Goal: Information Seeking & Learning: Learn about a topic

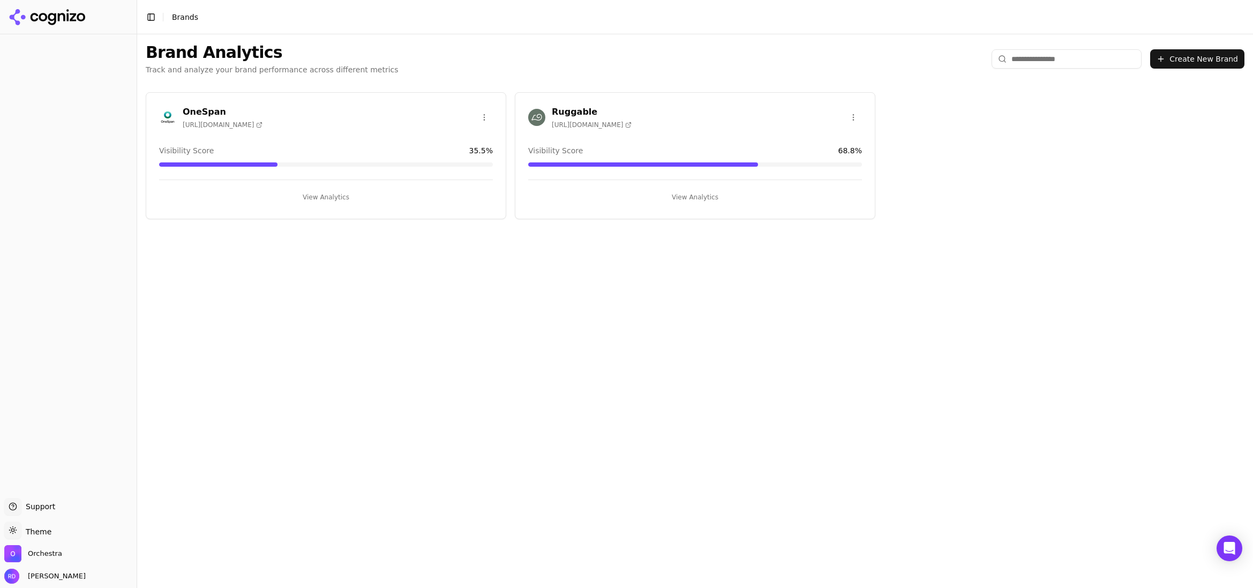
click at [515, 263] on div "Brand Analytics Track and analyze your brand performance across different metri…" at bounding box center [695, 310] width 1116 height 553
click at [329, 200] on button "View Analytics" at bounding box center [326, 197] width 334 height 17
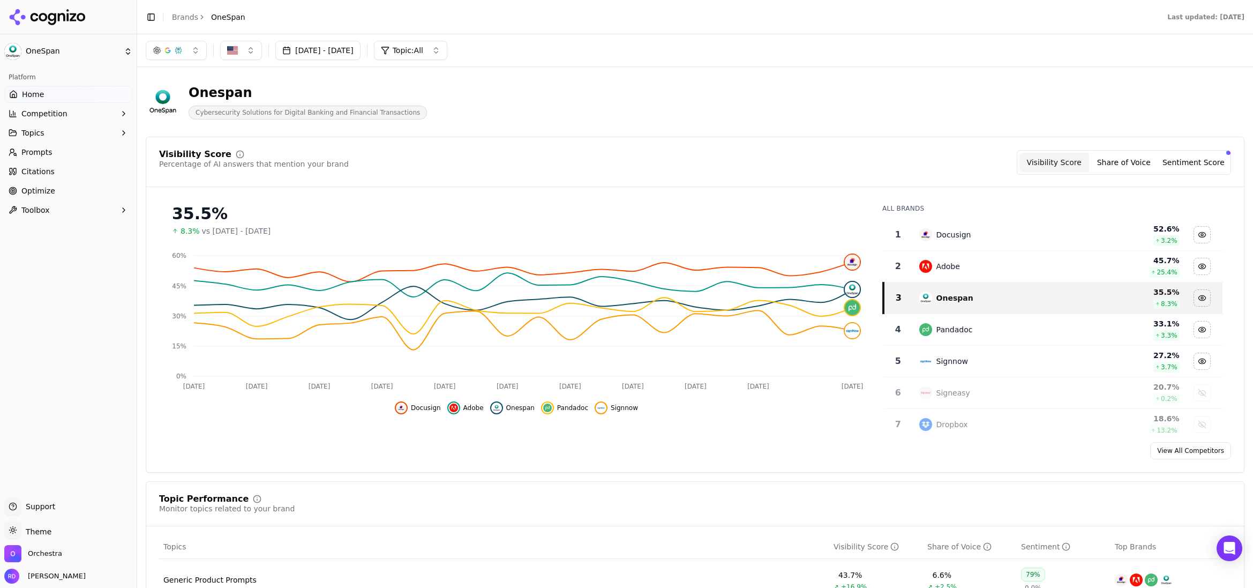
click at [51, 51] on html "OneSpan Platform Home Competition Topics Prompts Citations Optimize Toolbox Sup…" at bounding box center [626, 294] width 1253 height 588
click at [179, 84] on div "Ruggable ⌘ 2" at bounding box center [206, 88] width 131 height 21
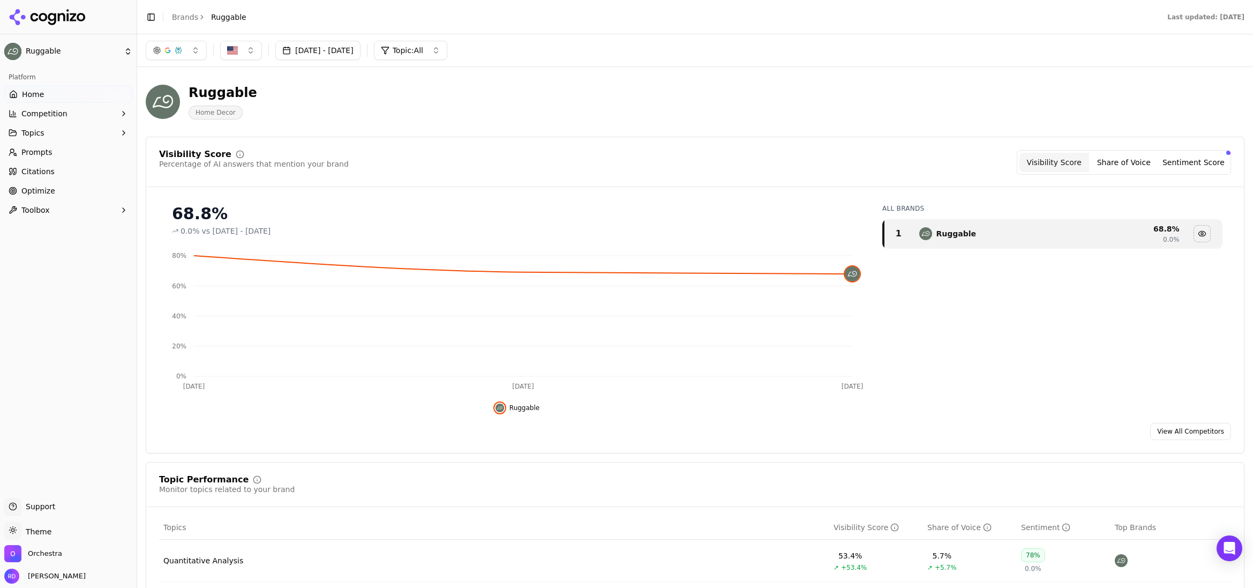
click at [58, 51] on html "Ruggable Platform Home Competition Topics Prompts Citations Optimize Toolbox Su…" at bounding box center [626, 294] width 1253 height 588
click at [173, 64] on div "OneSpan ⌘ 1" at bounding box center [206, 66] width 131 height 21
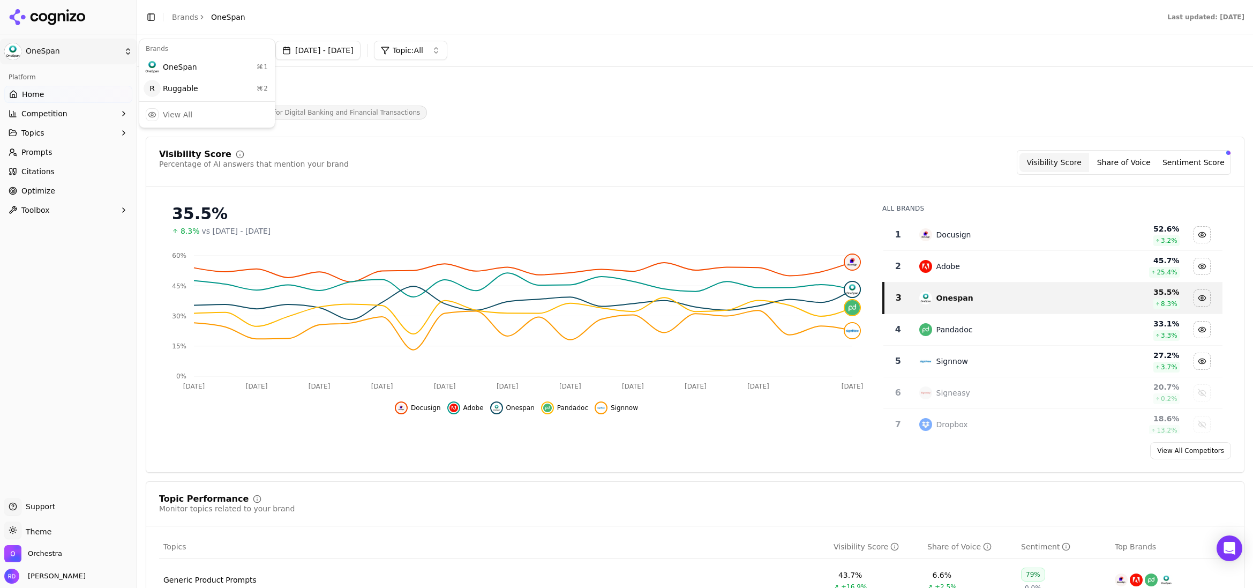
click at [77, 54] on html "OneSpan Platform Home Competition Topics Prompts Citations Optimize Toolbox Sup…" at bounding box center [626, 294] width 1253 height 588
click at [575, 86] on html "OneSpan Platform Home Competition Topics Prompts Citations Optimize Toolbox Sup…" at bounding box center [626, 294] width 1253 height 588
click at [800, 58] on div "Jul 15, 2025 - Aug 14, 2025 Topic: All" at bounding box center [695, 50] width 1098 height 19
click at [46, 43] on html "OneSpan Platform Home Competition Topics Prompts Citations Optimize Toolbox Sup…" at bounding box center [626, 294] width 1253 height 588
click at [189, 87] on div "Ruggable ⌘ 2" at bounding box center [206, 88] width 131 height 21
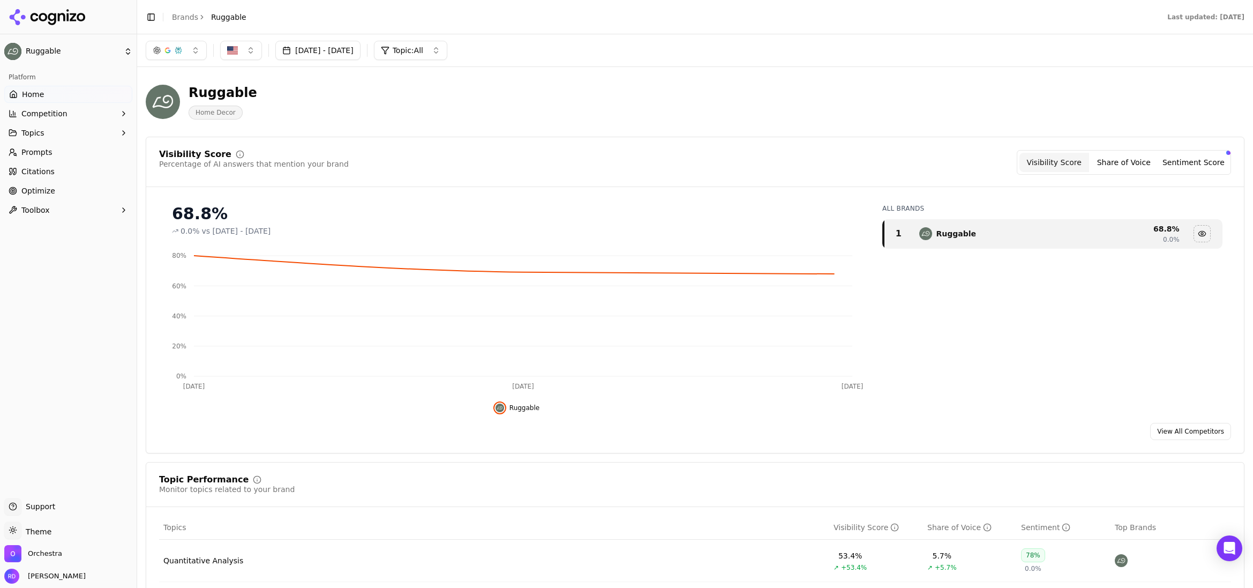
click at [59, 149] on link "Prompts" at bounding box center [68, 152] width 128 height 17
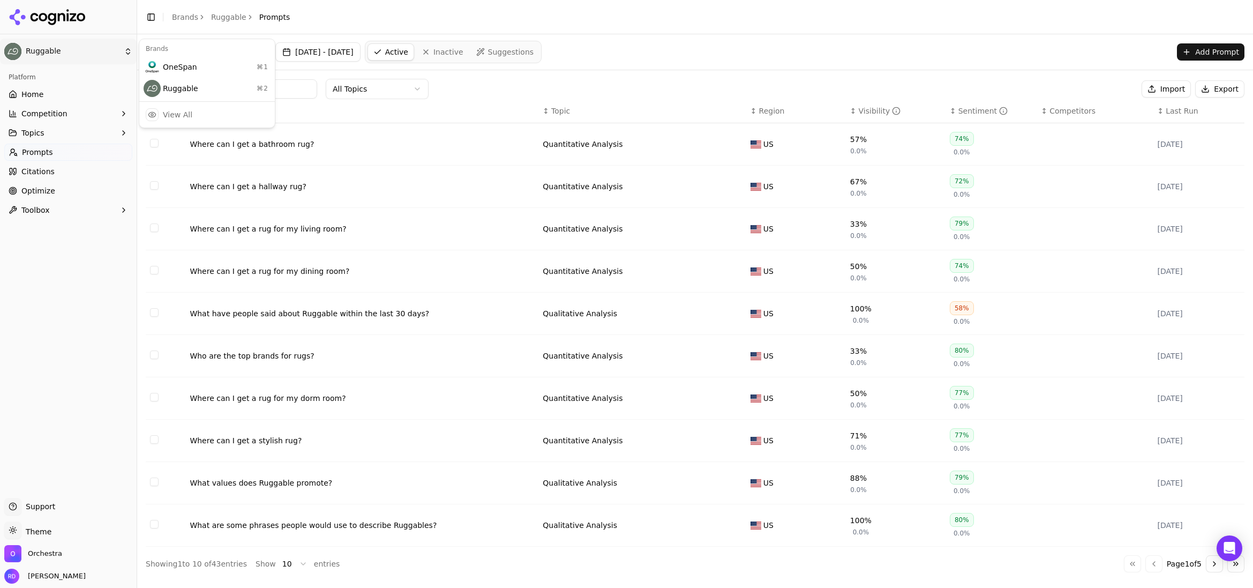
click at [34, 42] on html "Ruggable Platform Home Competition Topics Prompts Citations Optimize Toolbox Su…" at bounding box center [626, 294] width 1253 height 588
click at [180, 66] on div "OneSpan ⌘ 1" at bounding box center [206, 66] width 131 height 21
